Goal: Information Seeking & Learning: Find specific fact

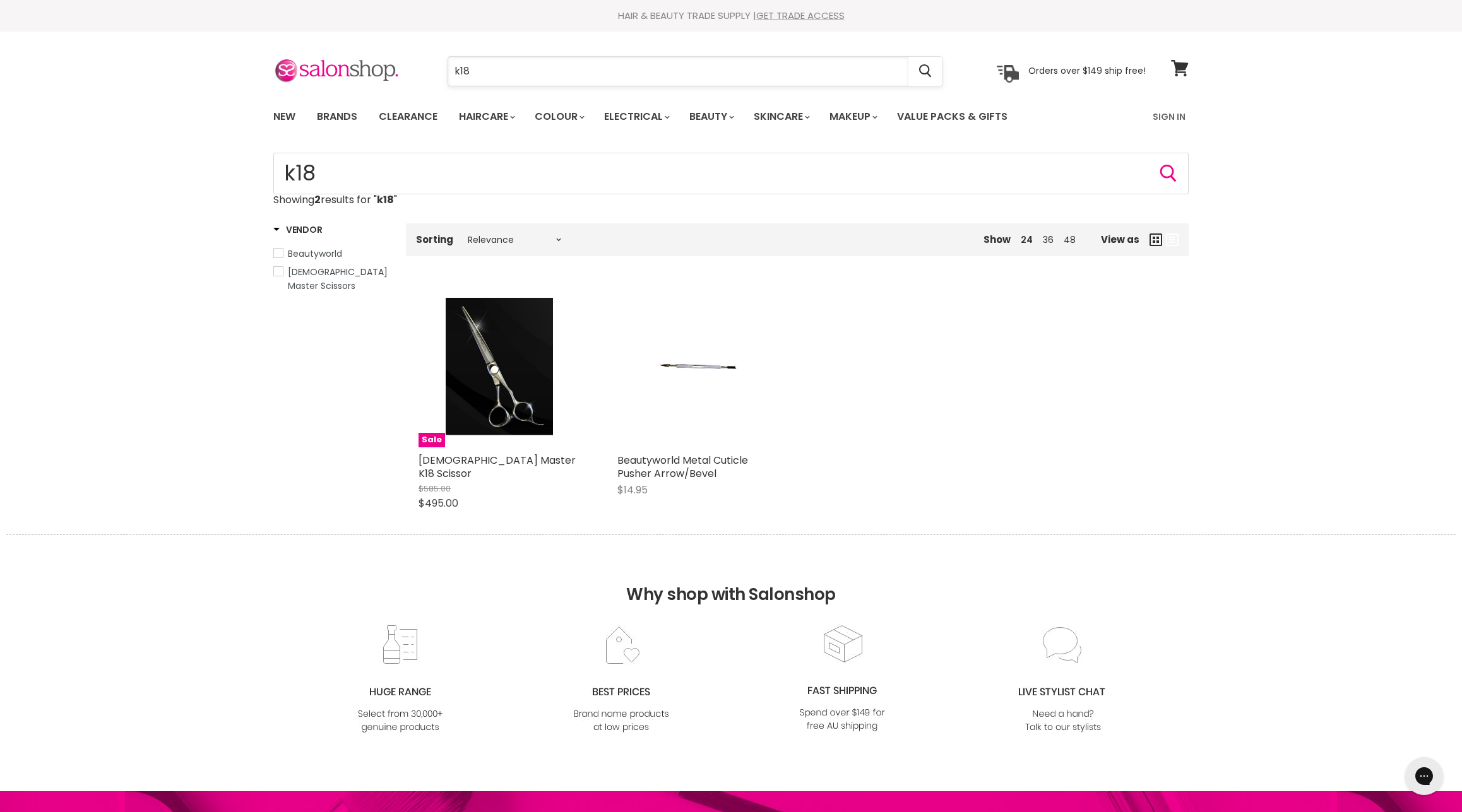
click at [509, 74] on input "k18" at bounding box center [678, 71] width 460 height 29
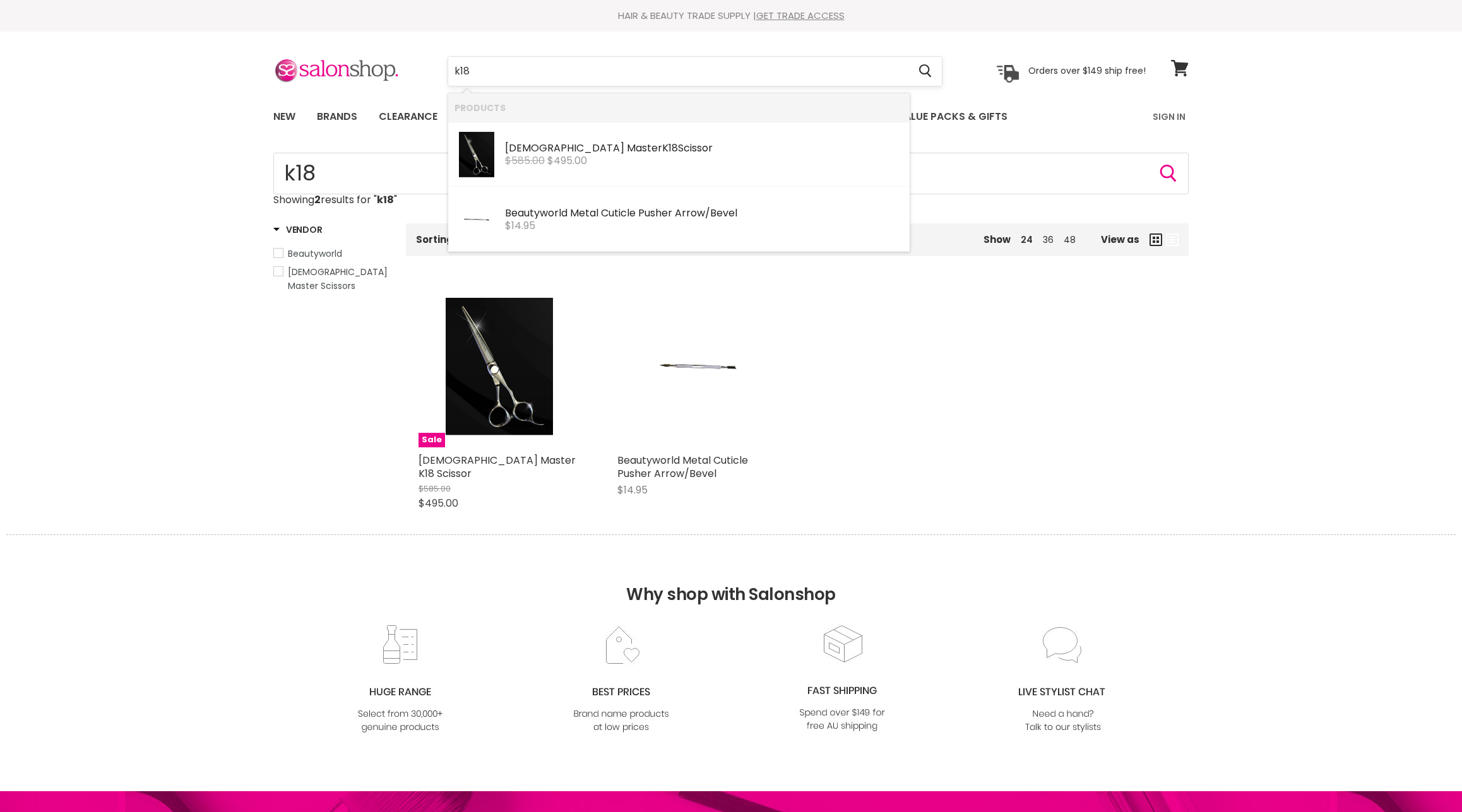
drag, startPoint x: 487, startPoint y: 69, endPoint x: 438, endPoint y: 63, distance: 49.4
click at [448, 63] on input "k18" at bounding box center [678, 71] width 460 height 29
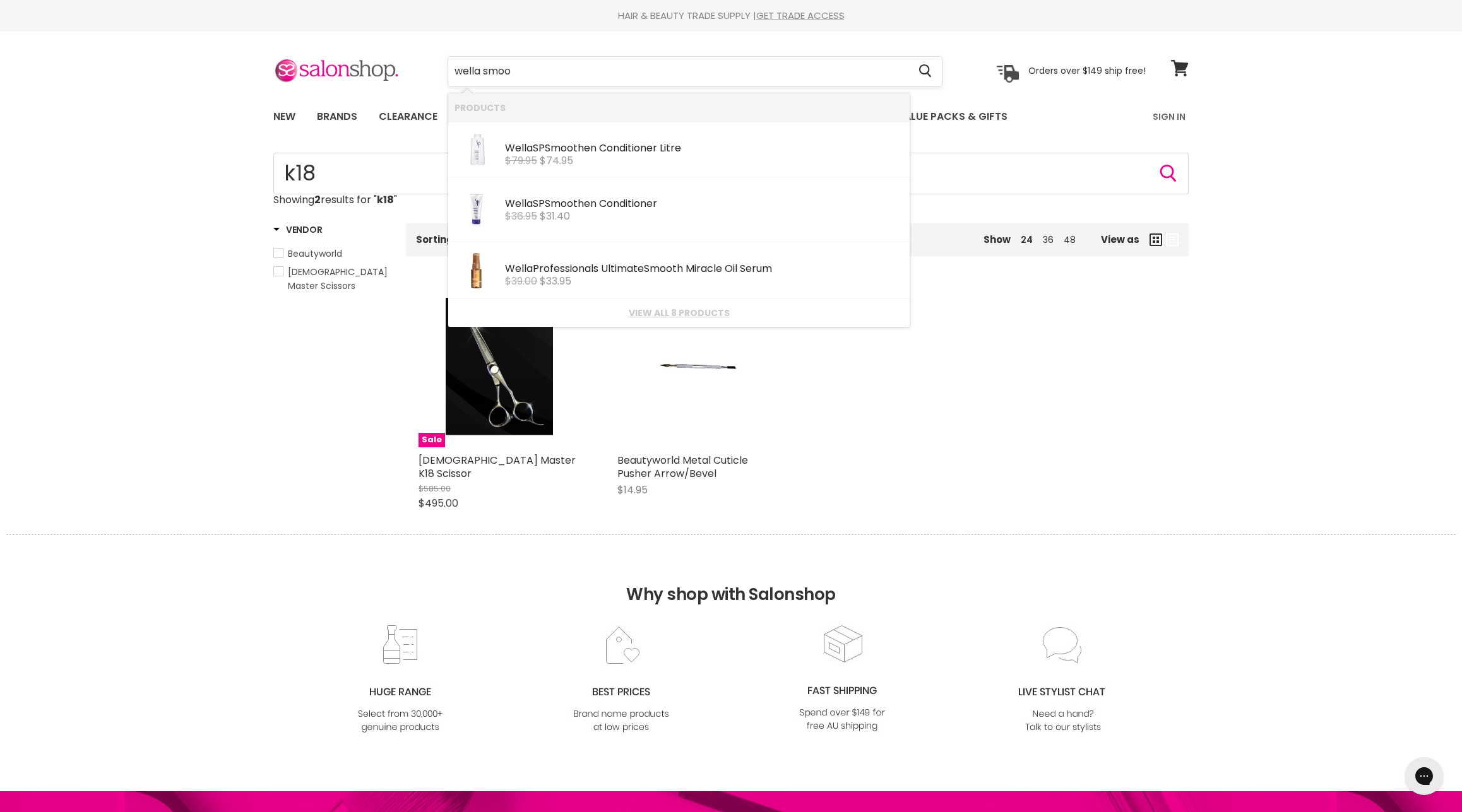
type input "wella [PERSON_NAME]"
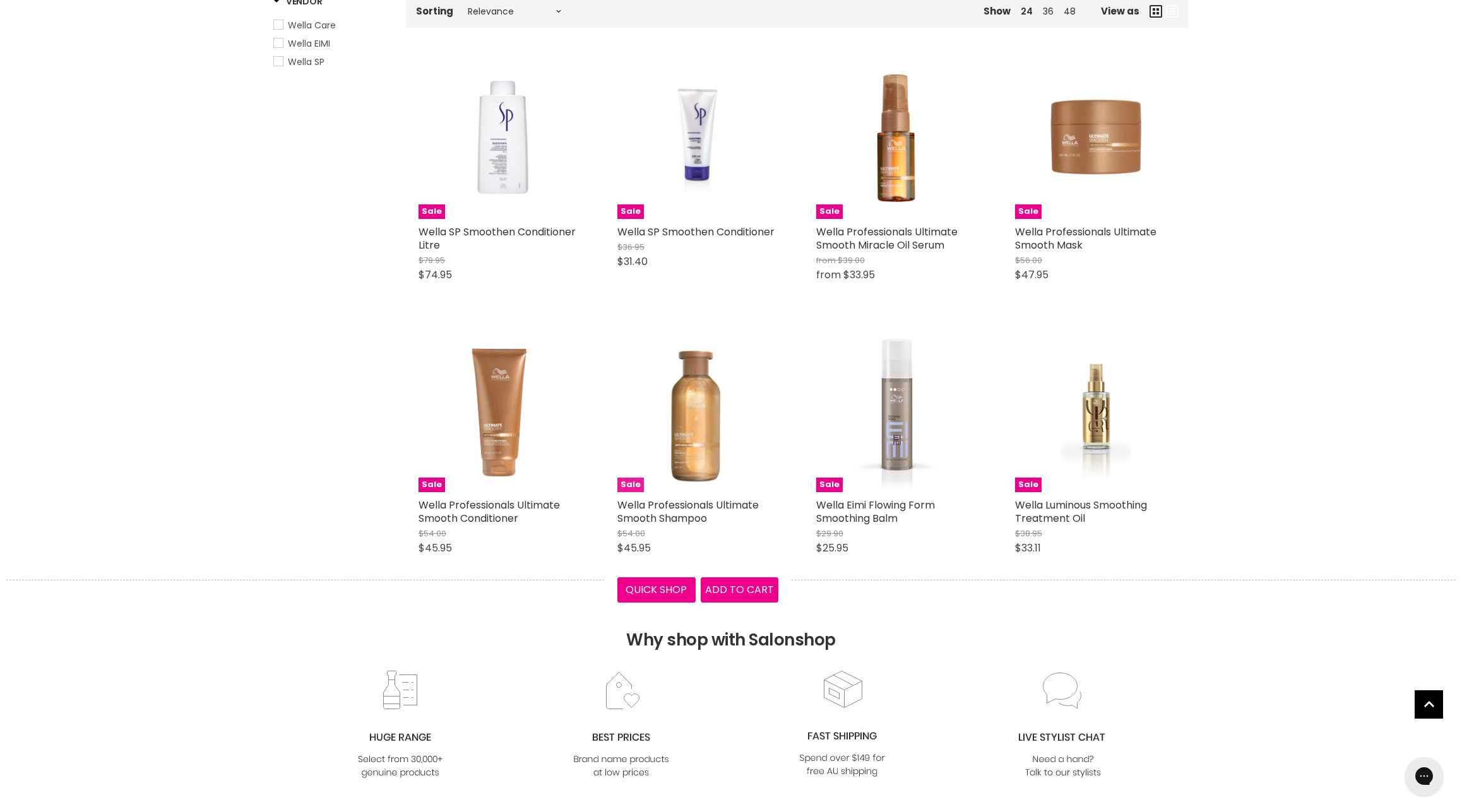
scroll to position [146, 0]
